Goal: Submit feedback/report problem

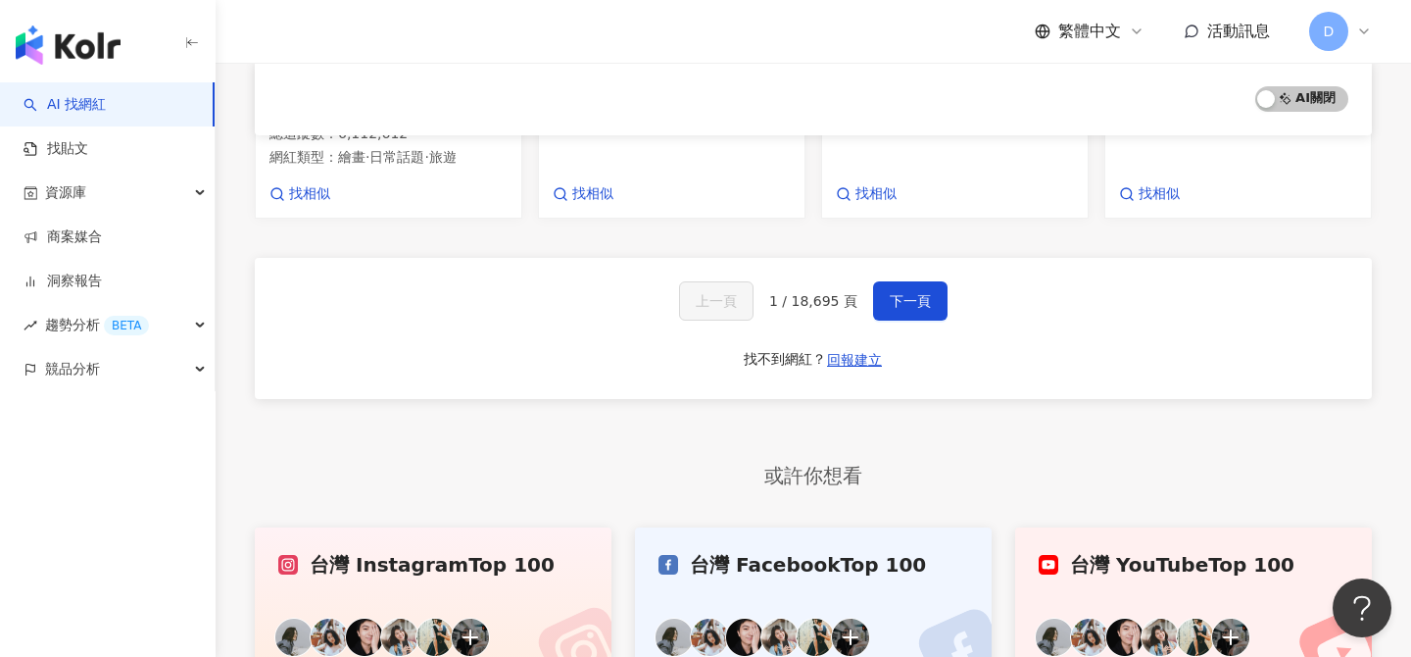
scroll to position [1526, 0]
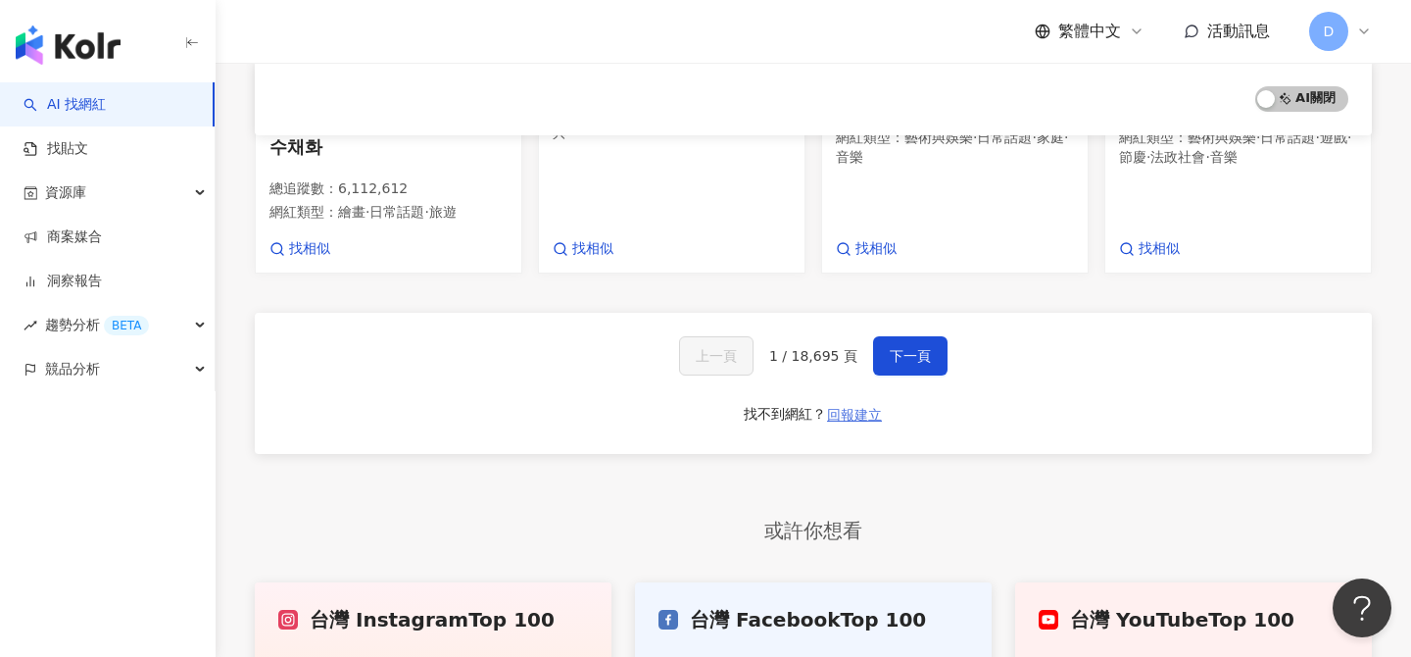
click at [848, 407] on span "回報建立" at bounding box center [854, 415] width 55 height 16
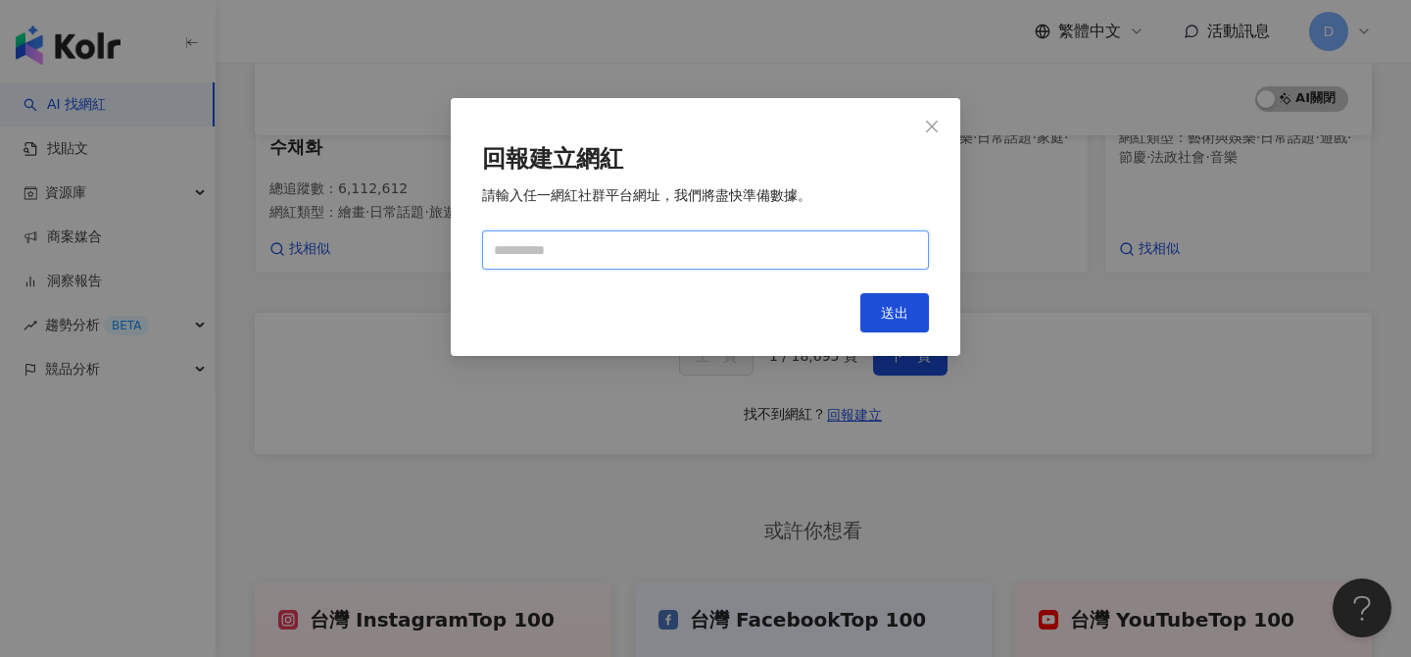
click at [853, 245] on input "text" at bounding box center [705, 249] width 447 height 39
paste input "**********"
type input "**********"
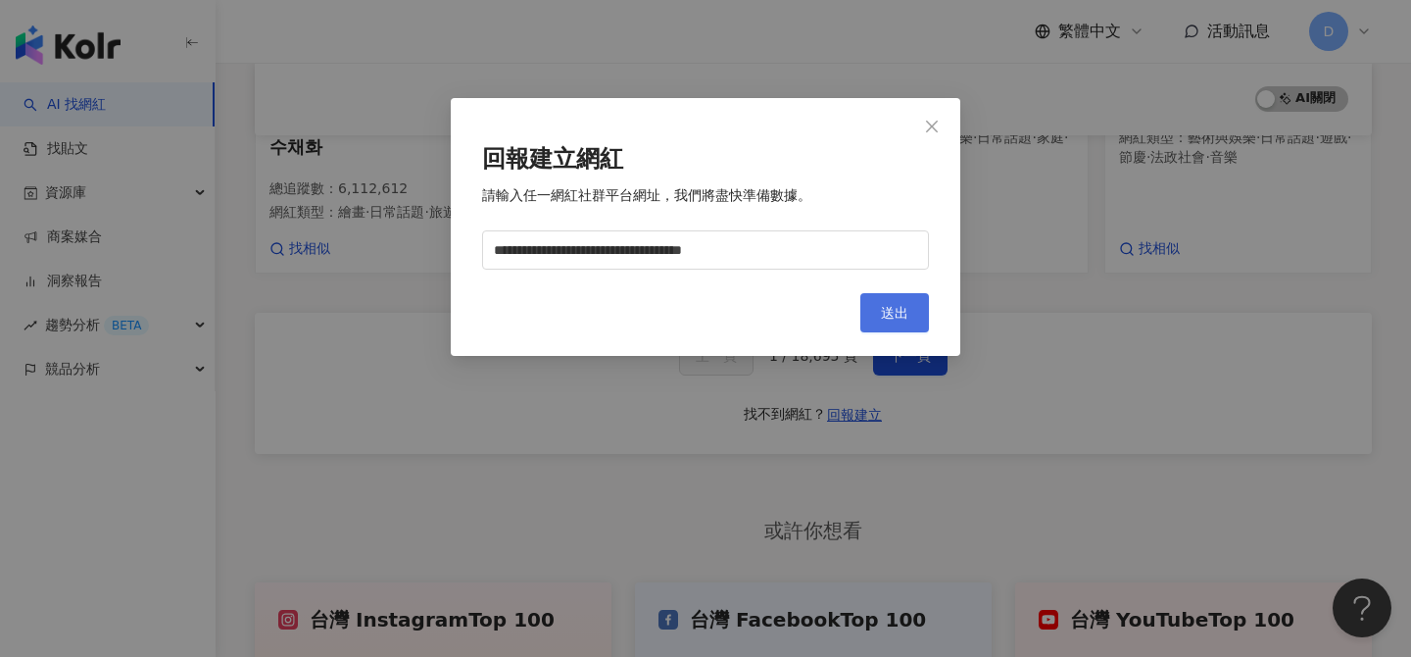
click at [886, 319] on span "送出" at bounding box center [894, 313] width 27 height 16
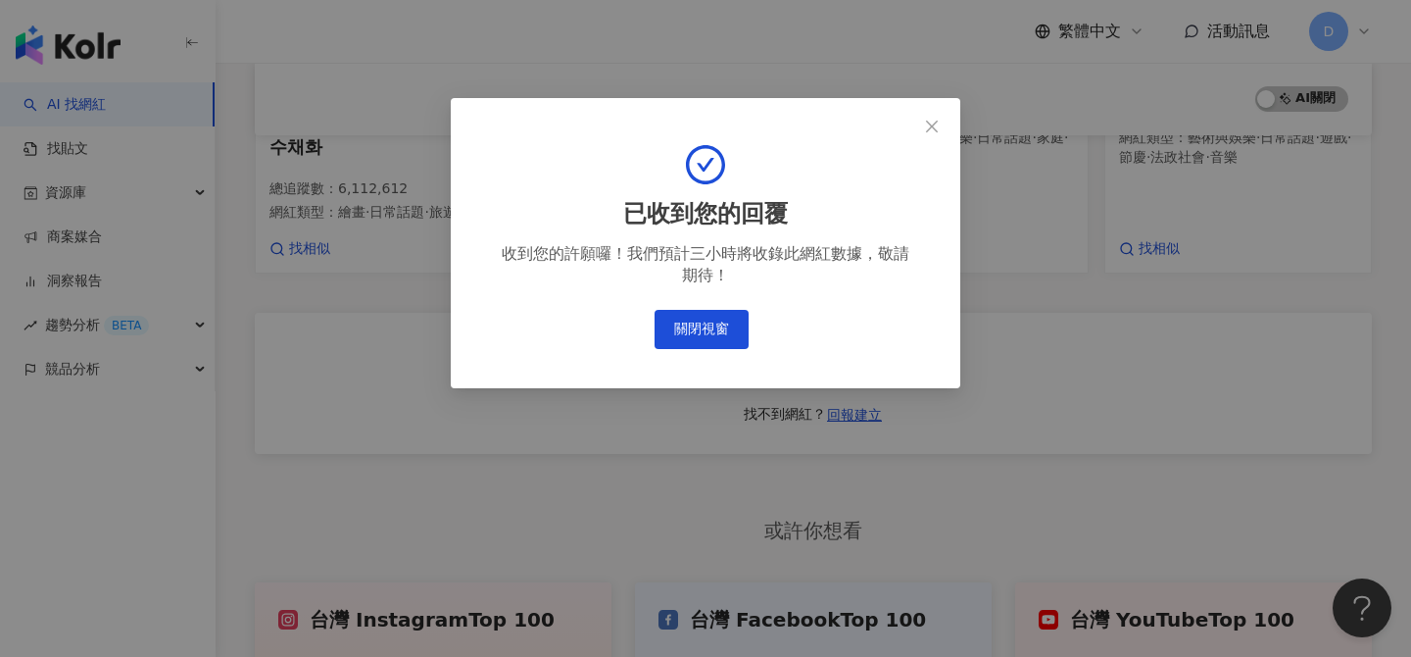
click at [1054, 319] on div "已收到您的回覆 收到您的許願囉！我們預計三小時將收錄此網紅數據，敬請期待！ 關閉視窗" at bounding box center [705, 328] width 1411 height 657
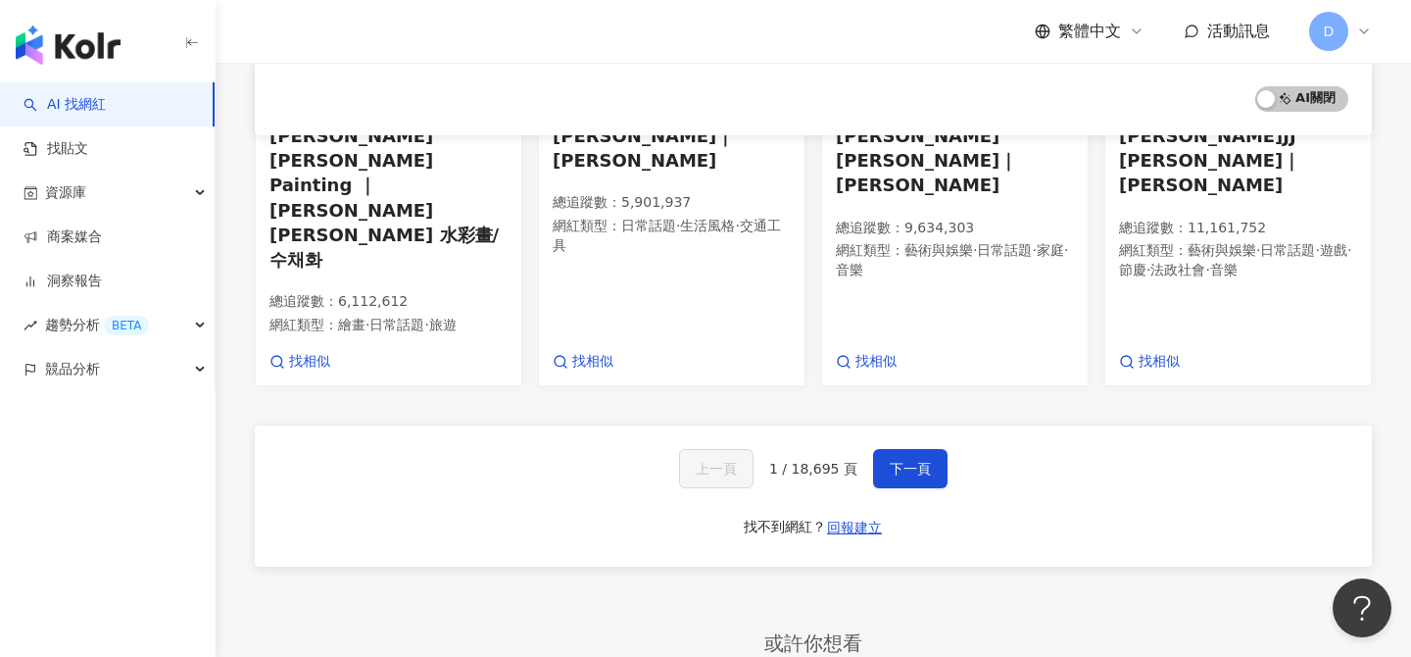
scroll to position [1402, 0]
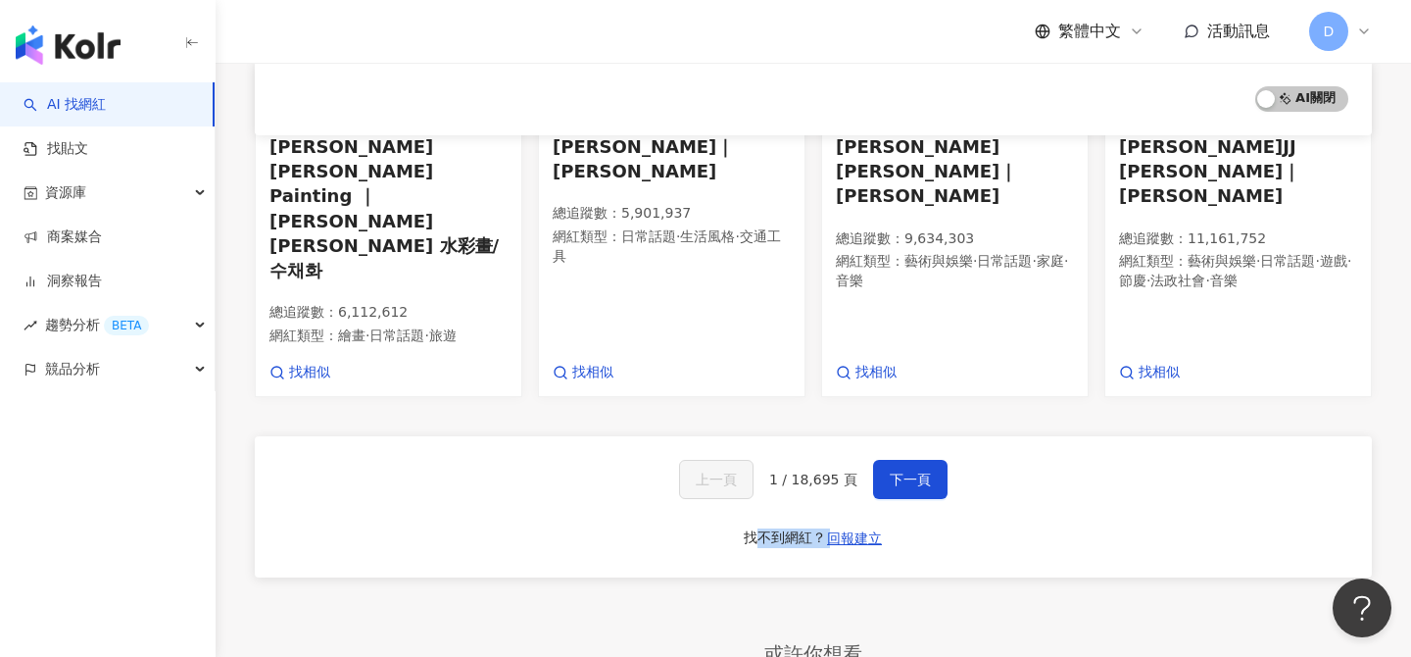
drag, startPoint x: 915, startPoint y: 385, endPoint x: 775, endPoint y: 388, distance: 140.2
click at [770, 436] on div "上一頁 1 / 18,695 頁 下一頁 找不到網紅？ 回報建立" at bounding box center [813, 506] width 1117 height 141
click at [903, 436] on div "上一頁 1 / 18,695 頁 下一頁 找不到網紅？ 回報建立" at bounding box center [813, 506] width 1117 height 141
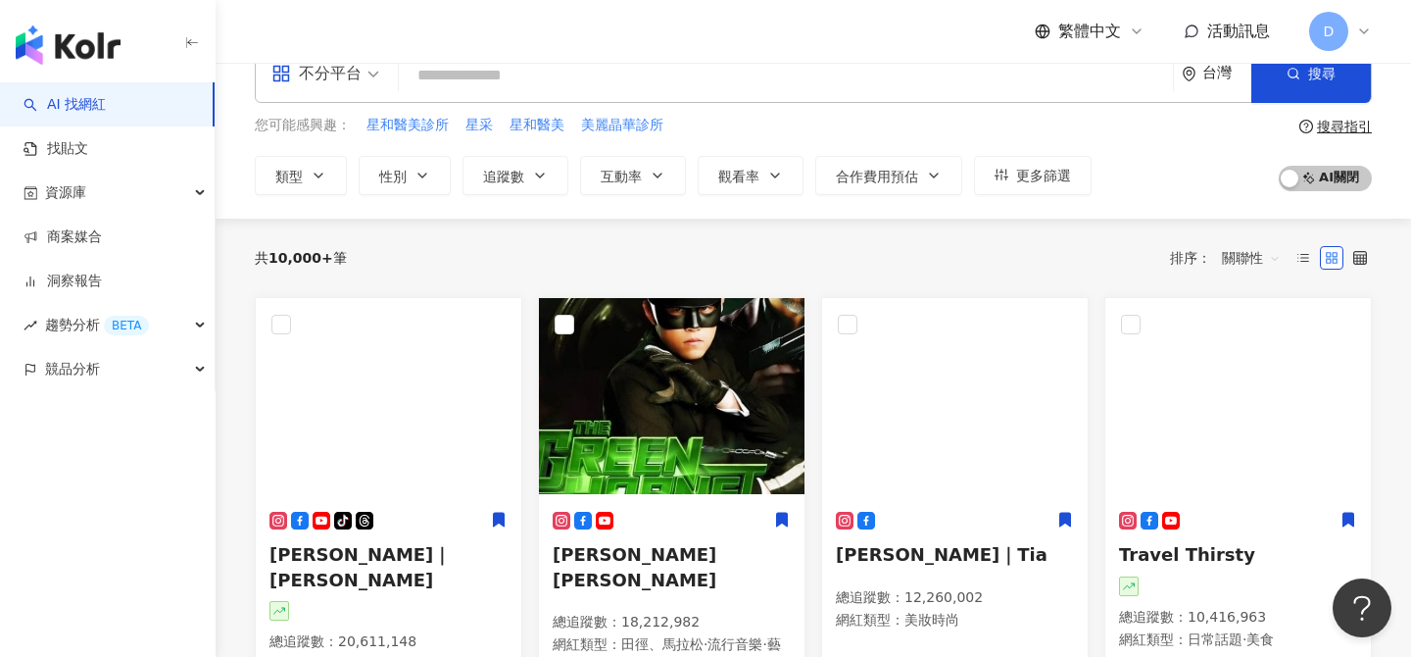
scroll to position [0, 0]
